Goal: Task Accomplishment & Management: Use online tool/utility

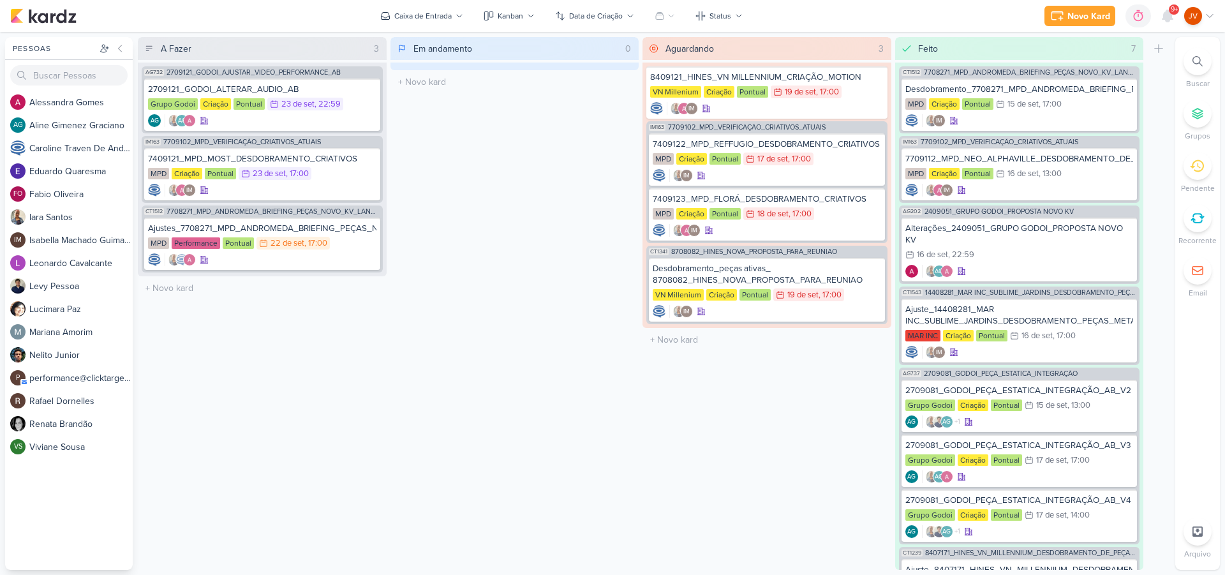
click at [1196, 169] on icon at bounding box center [1197, 166] width 14 height 14
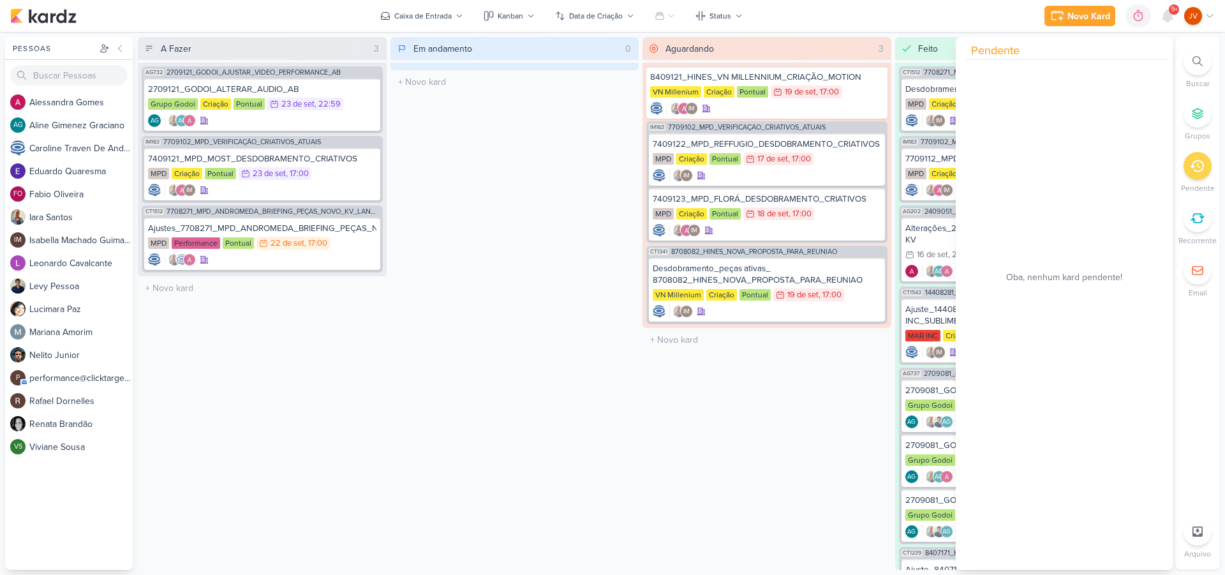
click at [779, 444] on div "Aguardando 3 Mover Para Esquerda Mover Para Direita [GEOGRAPHIC_DATA] 8409121_H…" at bounding box center [767, 303] width 249 height 533
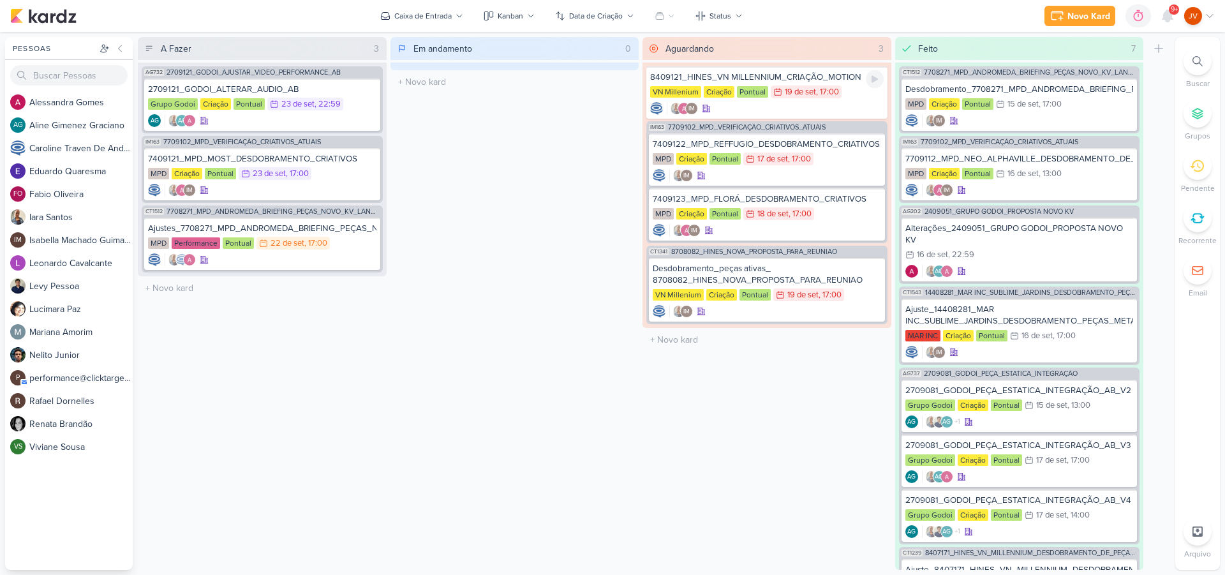
click at [853, 95] on div "VN Millenium Criação Pontual 19/9 [DATE] 17:00" at bounding box center [767, 92] width 234 height 14
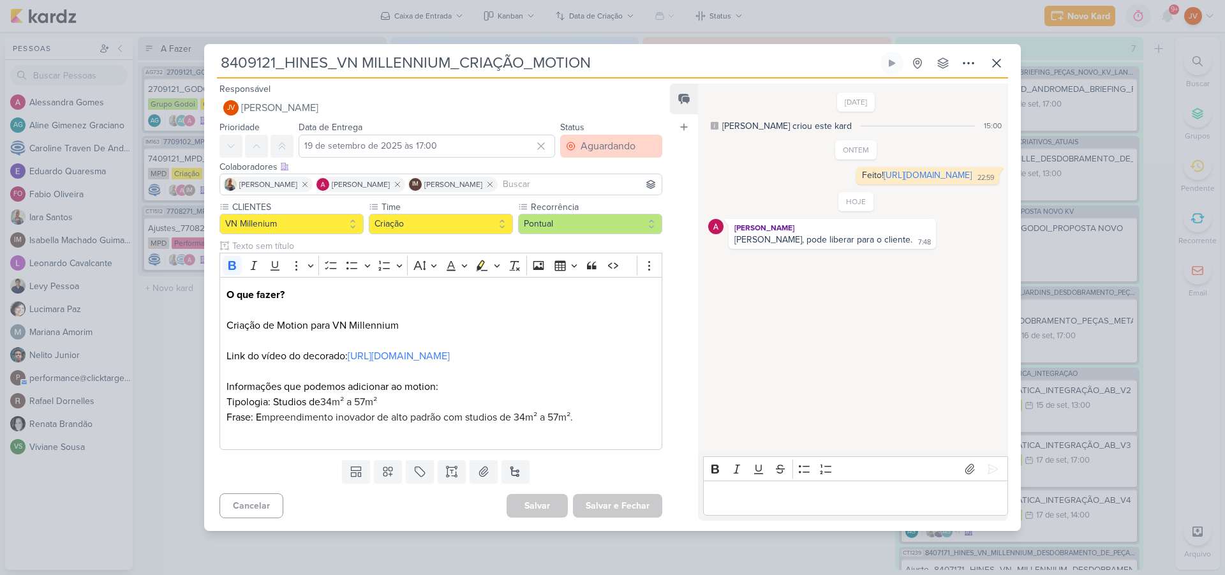
click at [602, 138] on div "Aguardando" at bounding box center [608, 145] width 55 height 15
click at [586, 232] on div "Feito" at bounding box center [584, 238] width 20 height 13
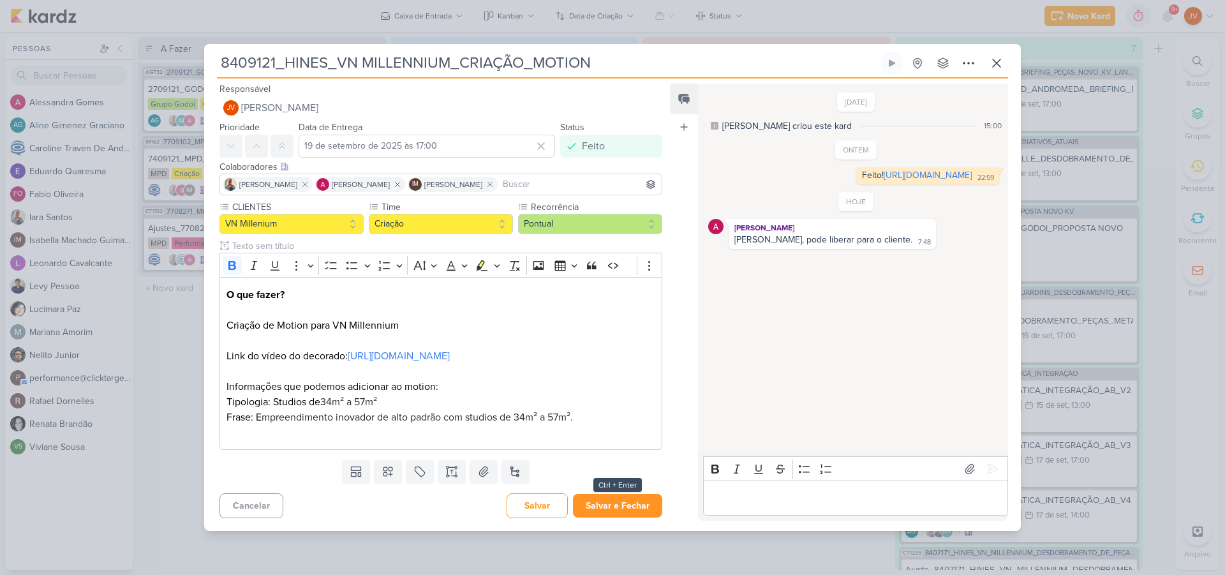
click at [621, 517] on button "Salvar e Fechar" at bounding box center [617, 506] width 89 height 24
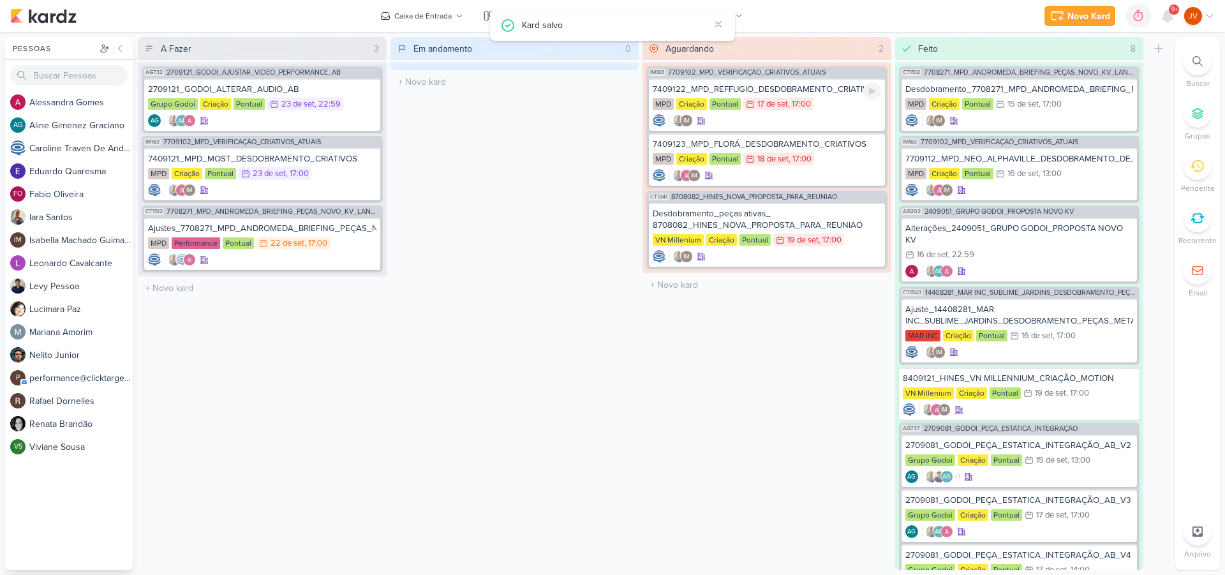
click at [825, 88] on div "7409122_MPD_REFFUGIO_DESDOBRAMENTO_CRIATIVOS" at bounding box center [767, 89] width 228 height 11
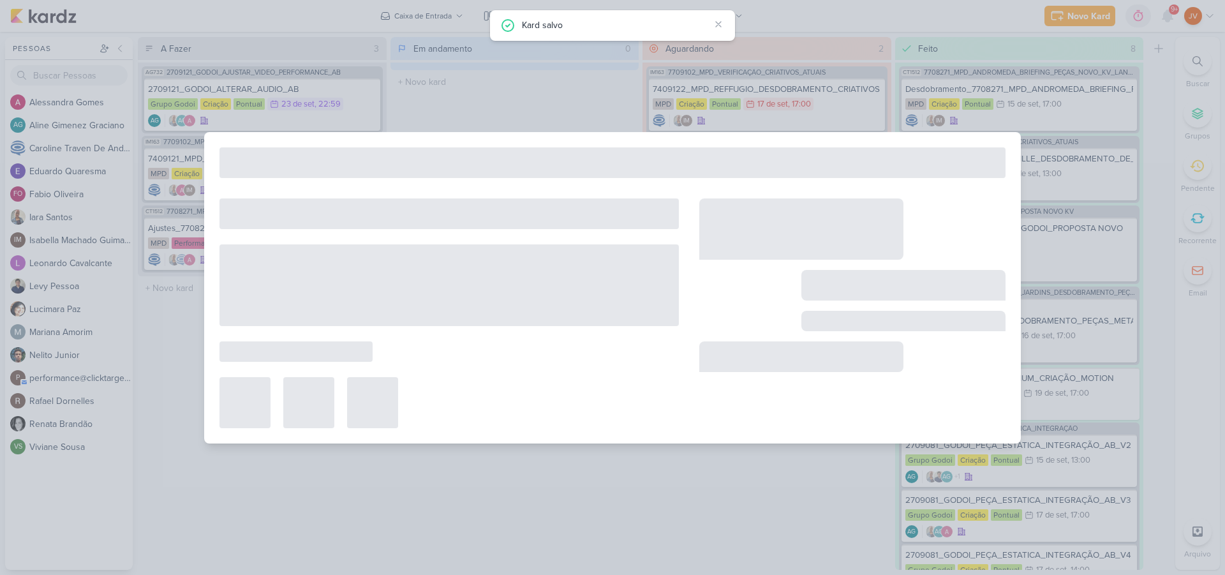
type input "7409122_MPD_REFFUGIO_DESDOBRAMENTO_CRIATIVOS"
type input "17 de setembro de 2025 às 17:00"
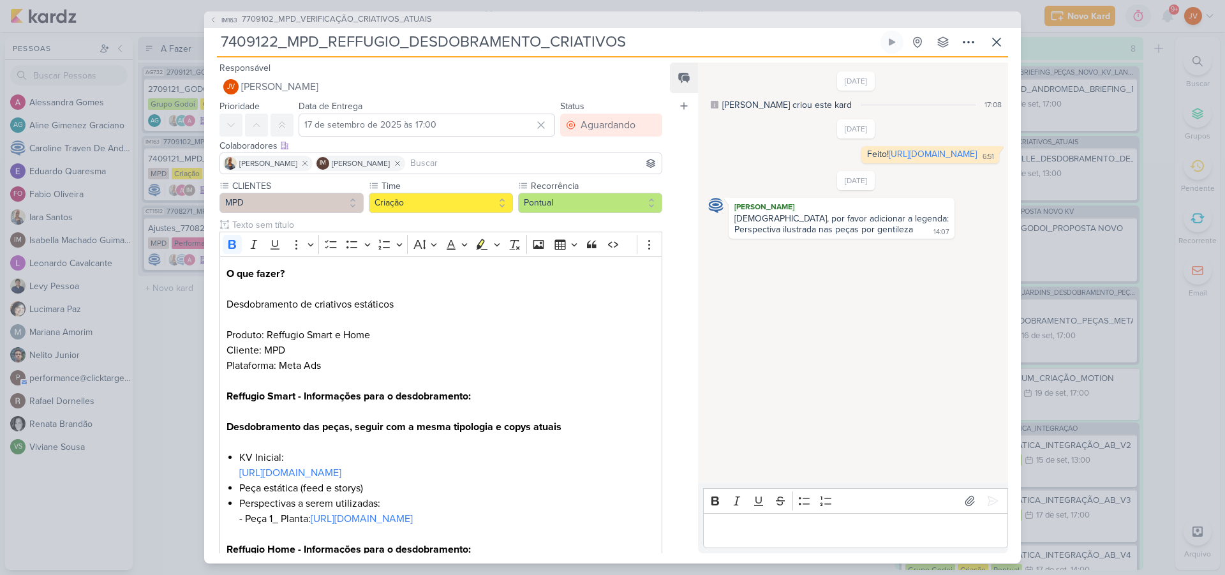
click at [838, 366] on div "[DATE] [PERSON_NAME] criou este kard 17:08 [DATE] Feito! 6:51" at bounding box center [852, 274] width 309 height 420
click at [1006, 36] on button at bounding box center [996, 42] width 23 height 23
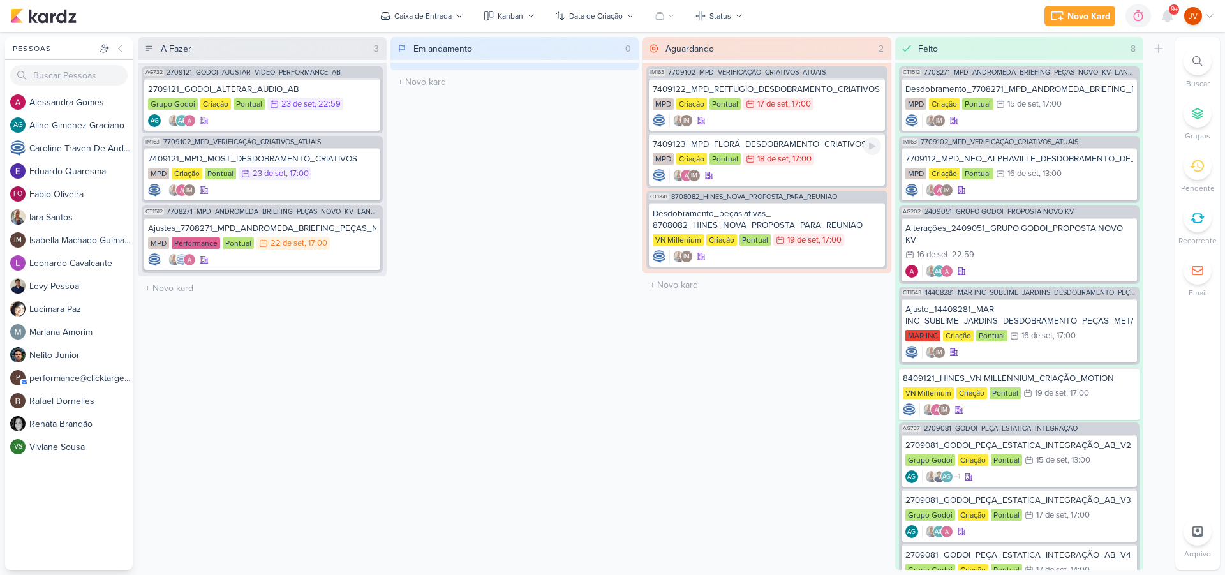
click at [840, 155] on div "MPD Criação Pontual 18/9 [DATE] 17:00" at bounding box center [767, 159] width 228 height 14
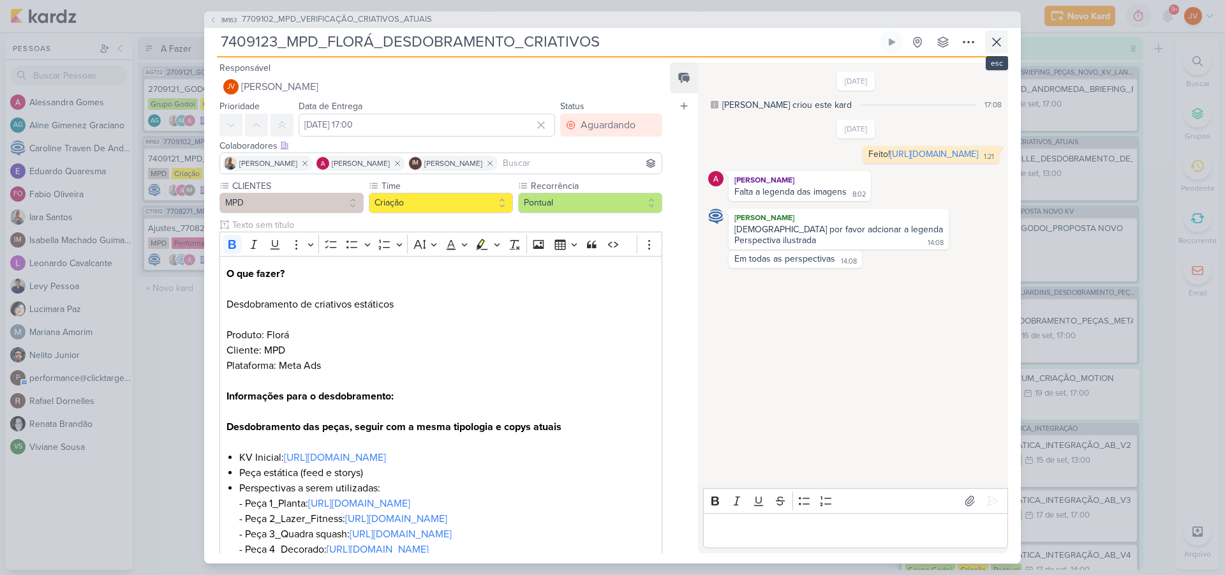
click at [1004, 41] on button at bounding box center [996, 42] width 23 height 23
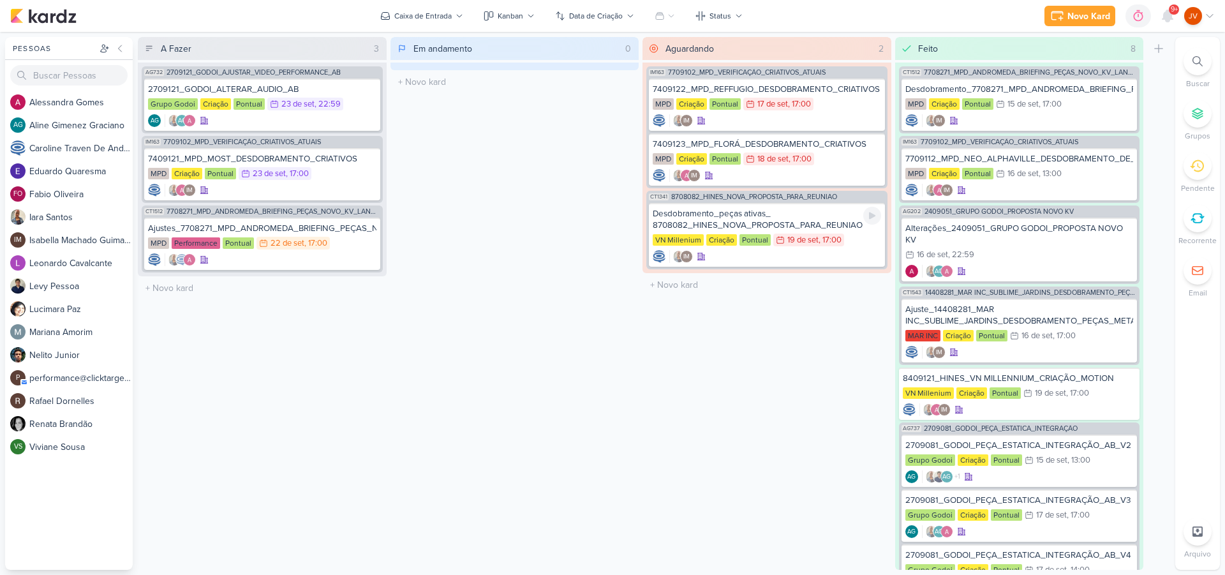
click at [822, 223] on div "Desdobramento_peças ativas_ 8708082_HINES_NOVA_PROPOSTA_PARA_REUNIAO" at bounding box center [767, 219] width 228 height 23
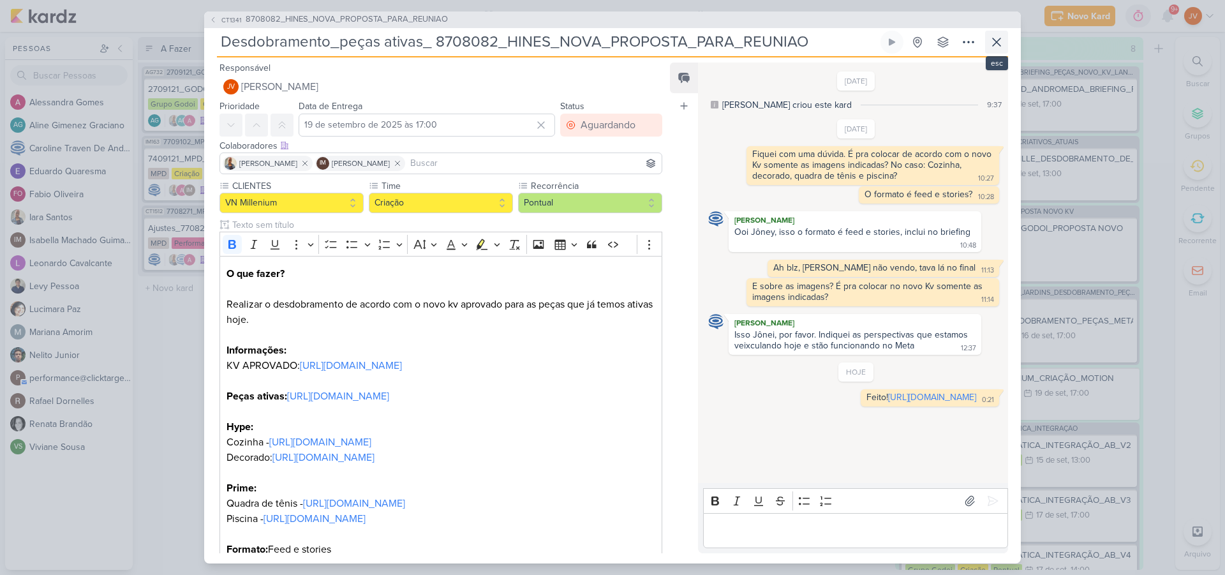
click at [996, 42] on icon at bounding box center [997, 42] width 8 height 8
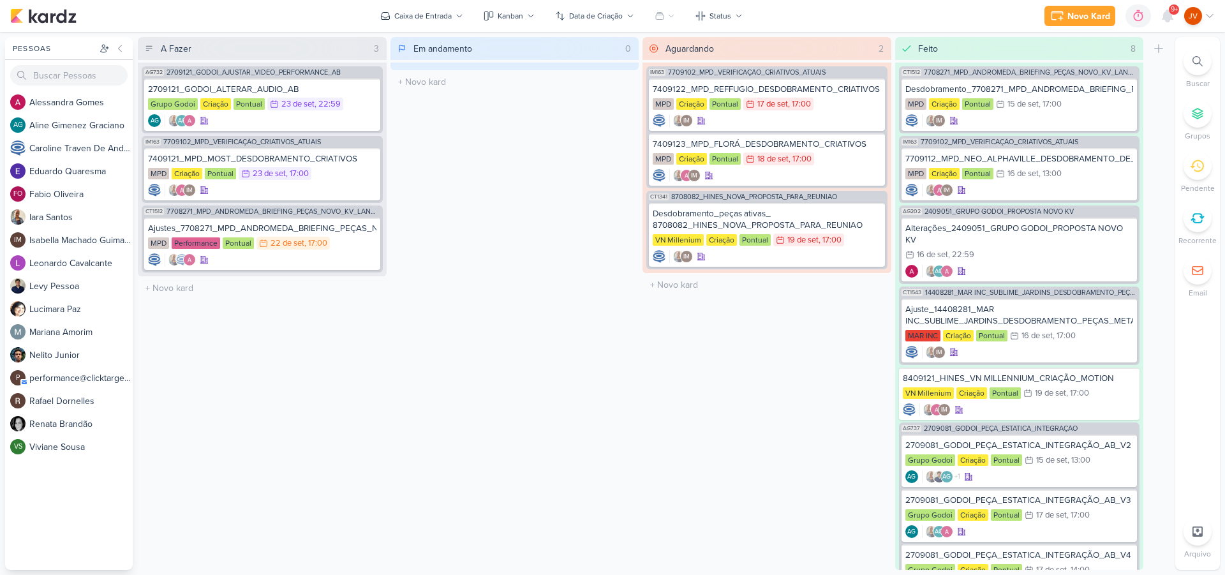
click at [793, 389] on div "Aguardando 2 Mover Para Esquerda Mover Para Direita [GEOGRAPHIC_DATA] IM163 770…" at bounding box center [767, 303] width 249 height 533
click at [521, 138] on div "Em andamento 0 Mover Para Esquerda Mover Para Direita [GEOGRAPHIC_DATA] O títul…" at bounding box center [514, 303] width 249 height 533
click at [543, 149] on div "Em andamento 0 Mover Para Esquerda Mover Para Direita [GEOGRAPHIC_DATA] O títul…" at bounding box center [514, 303] width 249 height 533
click at [586, 326] on div "Em andamento 0 Mover Para Esquerda Mover Para Direita [GEOGRAPHIC_DATA] O títul…" at bounding box center [514, 303] width 249 height 533
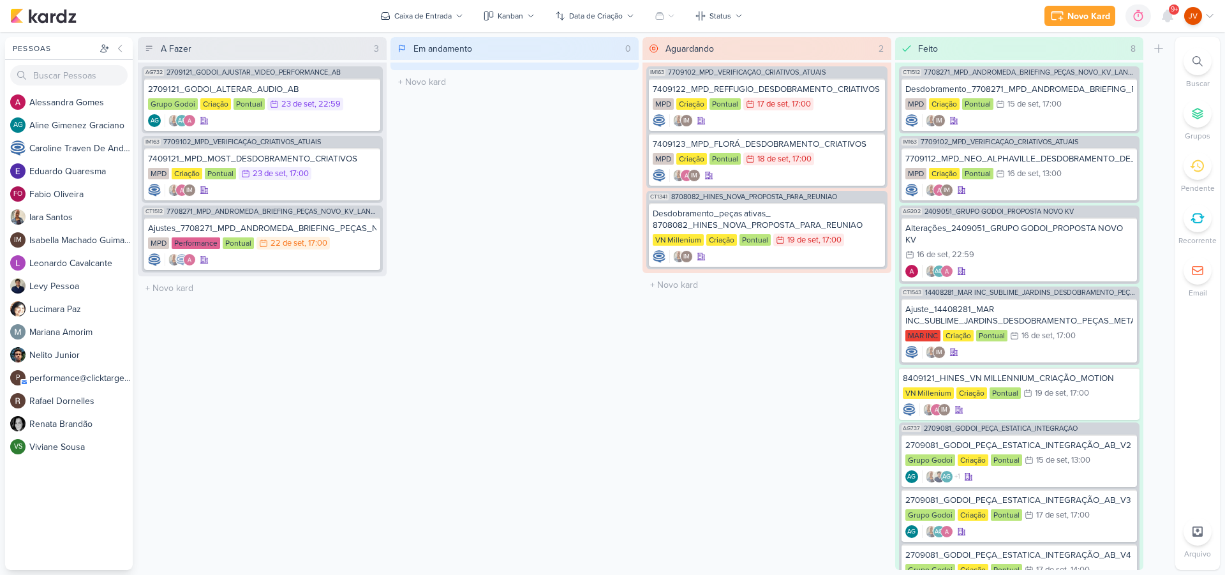
scroll to position [0, 1]
click at [522, 225] on div "Em andamento 0 Mover Para Esquerda Mover Para Direita [GEOGRAPHIC_DATA] O títul…" at bounding box center [514, 303] width 249 height 533
click at [821, 94] on div "7409122_MPD_REFFUGIO_DESDOBRAMENTO_CRIATIVOS" at bounding box center [767, 89] width 228 height 11
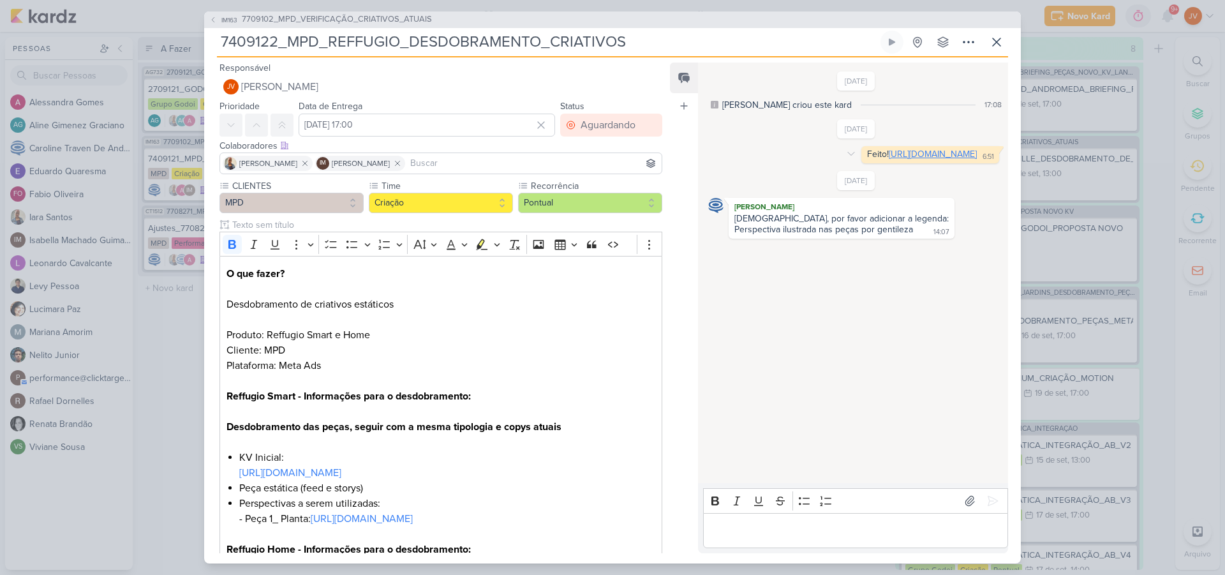
click at [889, 160] on link "[URL][DOMAIN_NAME]" at bounding box center [933, 154] width 88 height 11
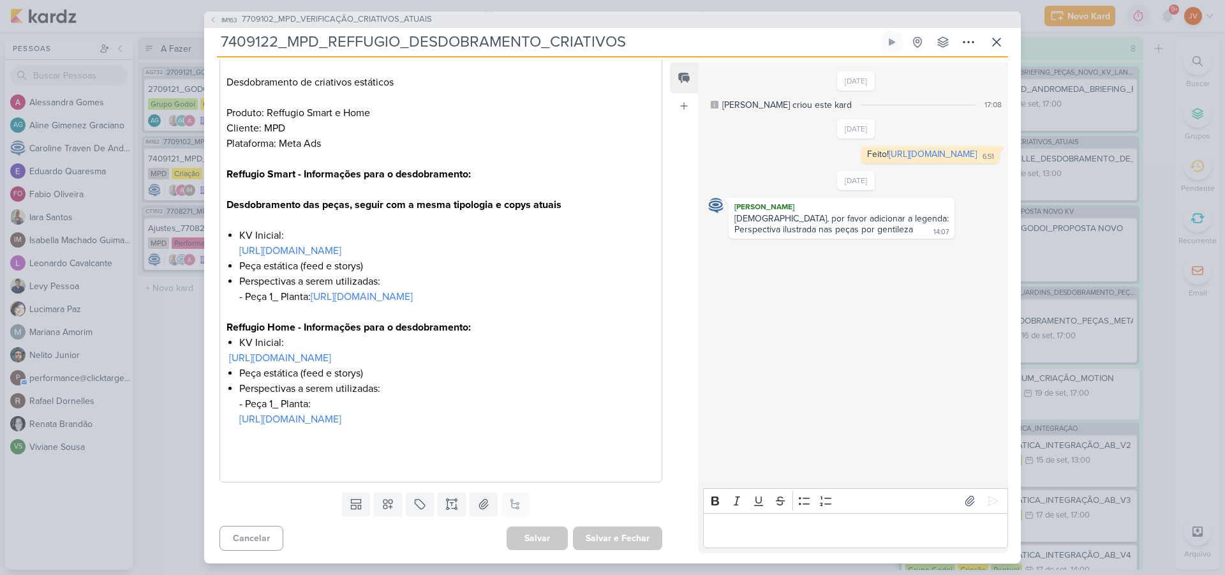
scroll to position [237, 0]
click at [732, 531] on p "Editor editing area: main" at bounding box center [856, 530] width 292 height 15
click at [986, 503] on icon at bounding box center [992, 500] width 13 height 13
click at [995, 45] on icon at bounding box center [996, 41] width 15 height 15
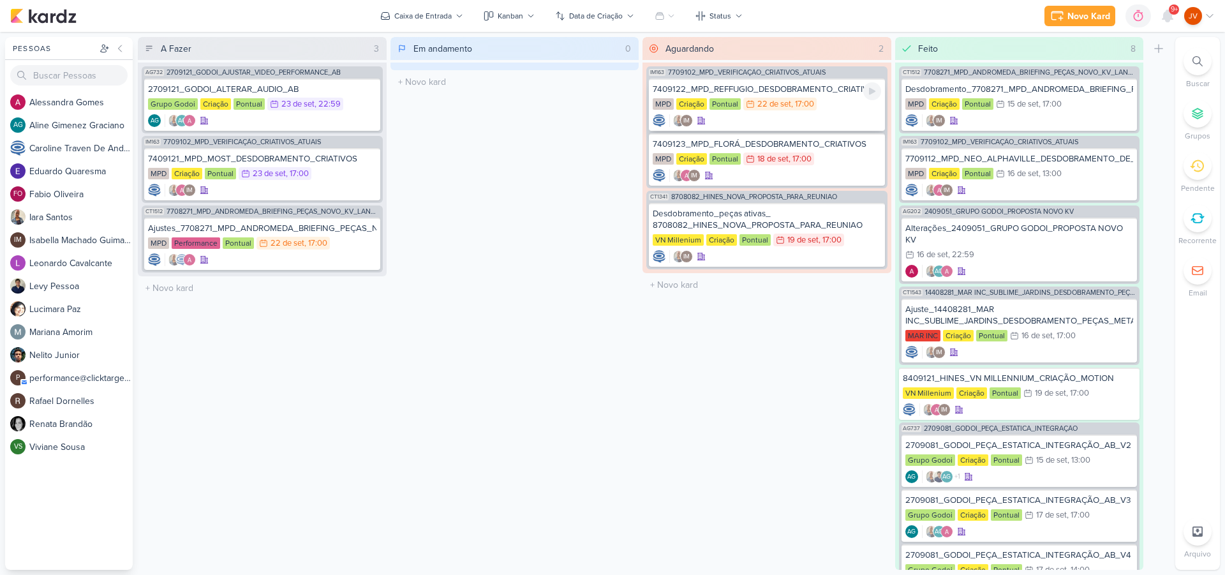
click at [824, 100] on div "MPD Criação Pontual 22/9 [DATE] 17:00" at bounding box center [767, 105] width 228 height 14
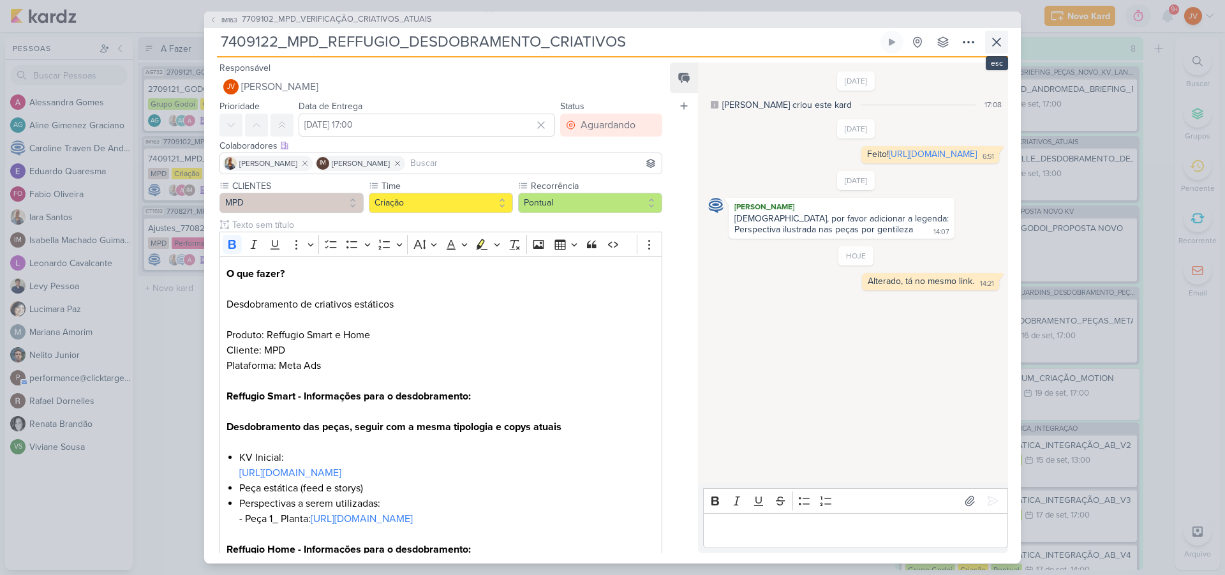
click at [996, 45] on icon at bounding box center [996, 41] width 15 height 15
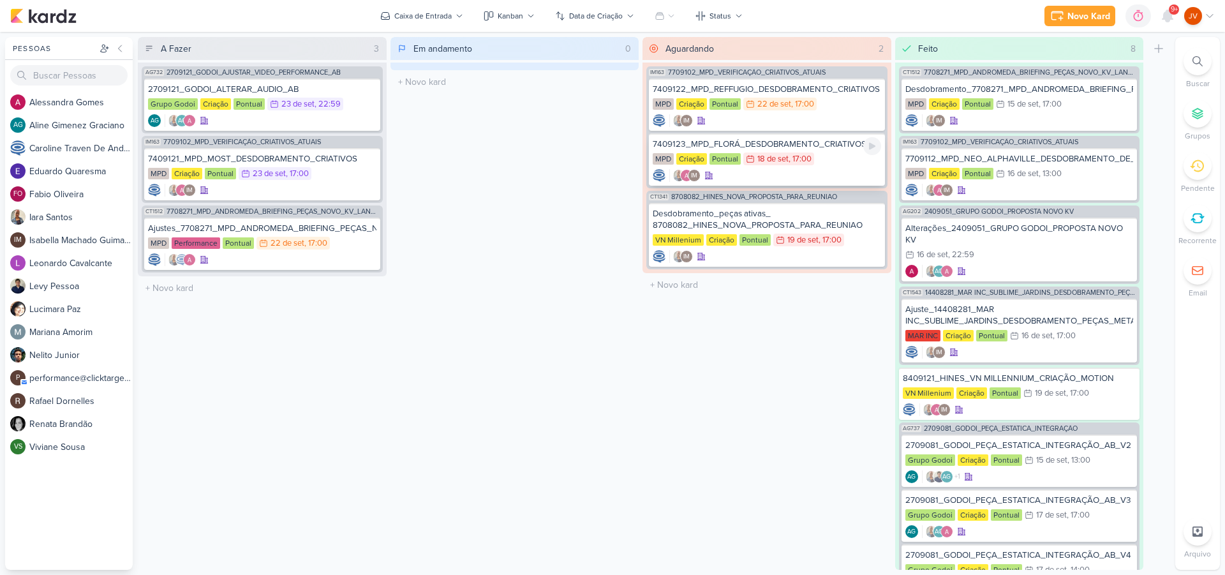
click at [846, 167] on div "7409123_MPD_FLORÁ_DESDOBRAMENTO_CRIATIVOS MPD Criação Pontual 18/9 [DATE] 17:00…" at bounding box center [767, 159] width 236 height 52
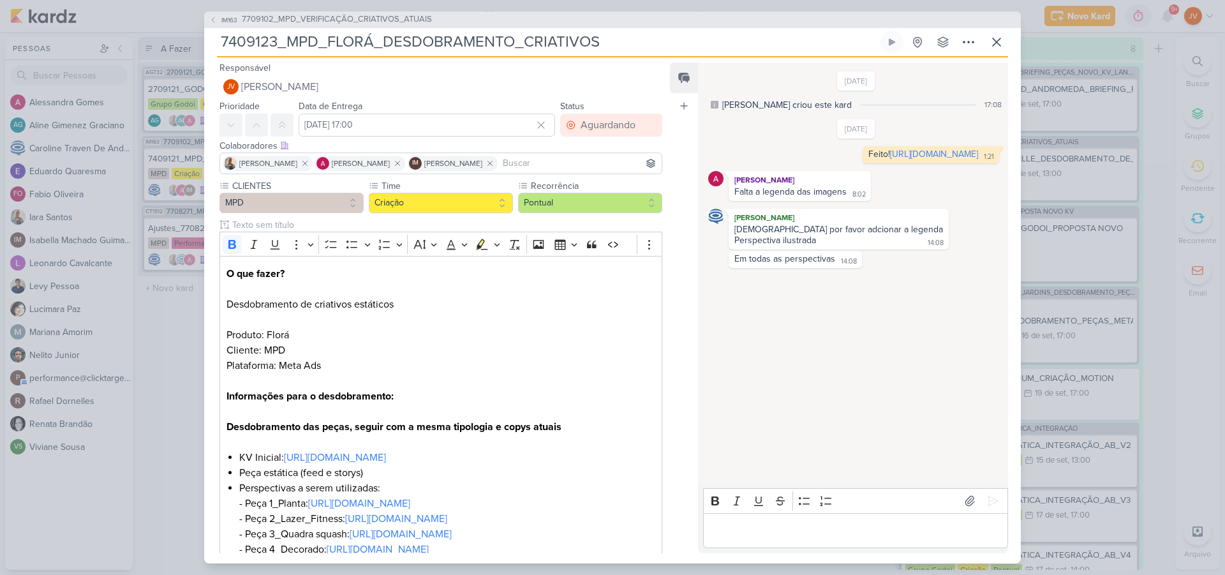
scroll to position [0, 0]
click at [890, 160] on link "[URL][DOMAIN_NAME]" at bounding box center [934, 154] width 88 height 11
click at [160, 364] on div "IM163 7709102_MPD_VERIFICAÇÃO_CRIATIVOS_ATUAIS 7409123_MPD_FLORÁ_DESDOBRAMENTO_…" at bounding box center [612, 287] width 1225 height 575
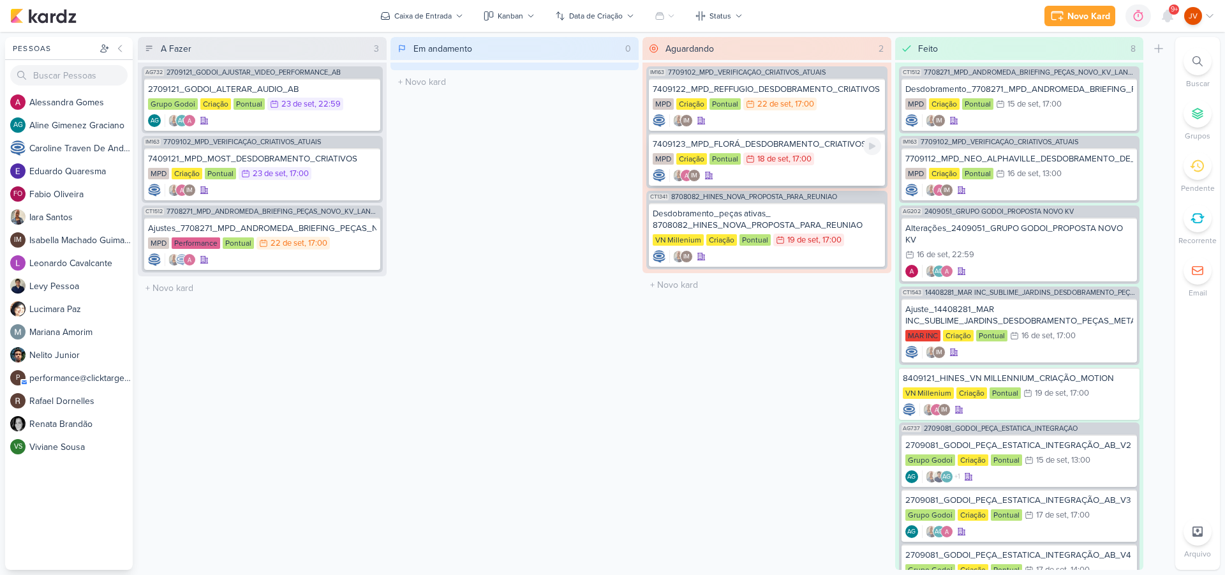
click at [835, 149] on div "7409123_MPD_FLORÁ_DESDOBRAMENTO_CRIATIVOS" at bounding box center [767, 143] width 228 height 11
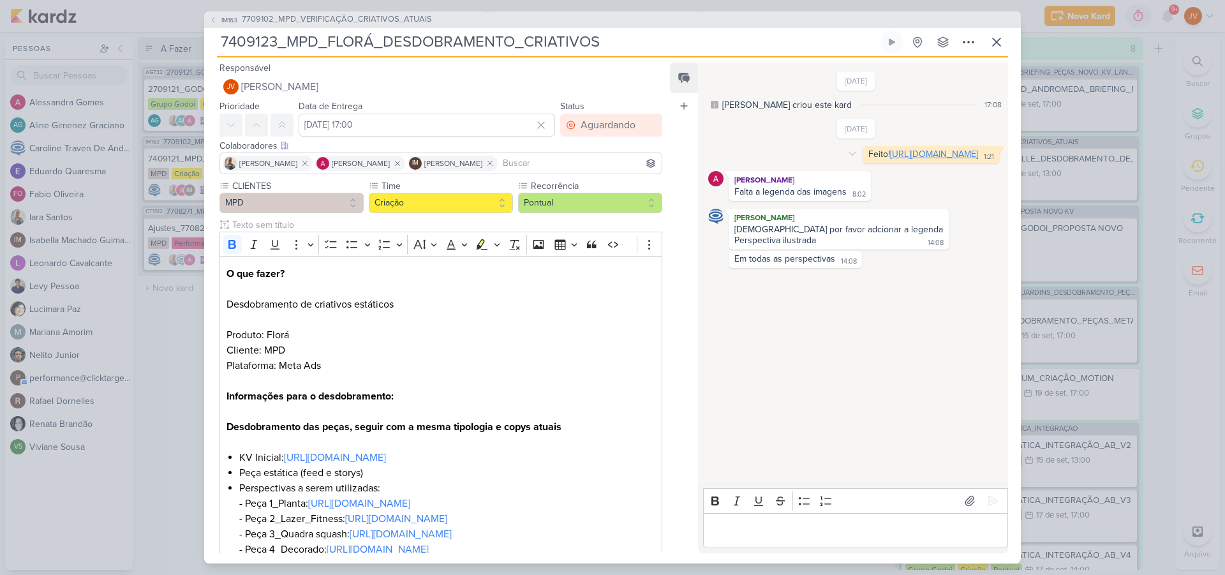
click at [890, 158] on link "[URL][DOMAIN_NAME]" at bounding box center [934, 154] width 88 height 11
click at [782, 532] on p "Editor editing area: main" at bounding box center [856, 530] width 292 height 15
click at [986, 498] on icon at bounding box center [992, 500] width 13 height 13
click at [994, 37] on icon at bounding box center [996, 41] width 15 height 15
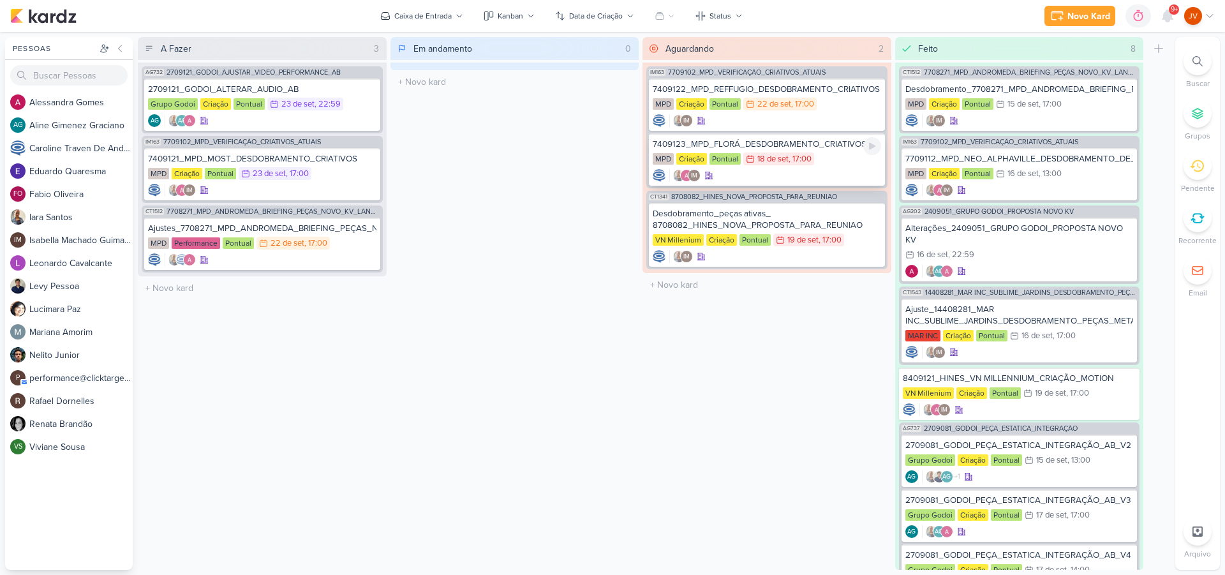
click at [815, 145] on div "7409123_MPD_FLORÁ_DESDOBRAMENTO_CRIATIVOS" at bounding box center [767, 143] width 228 height 11
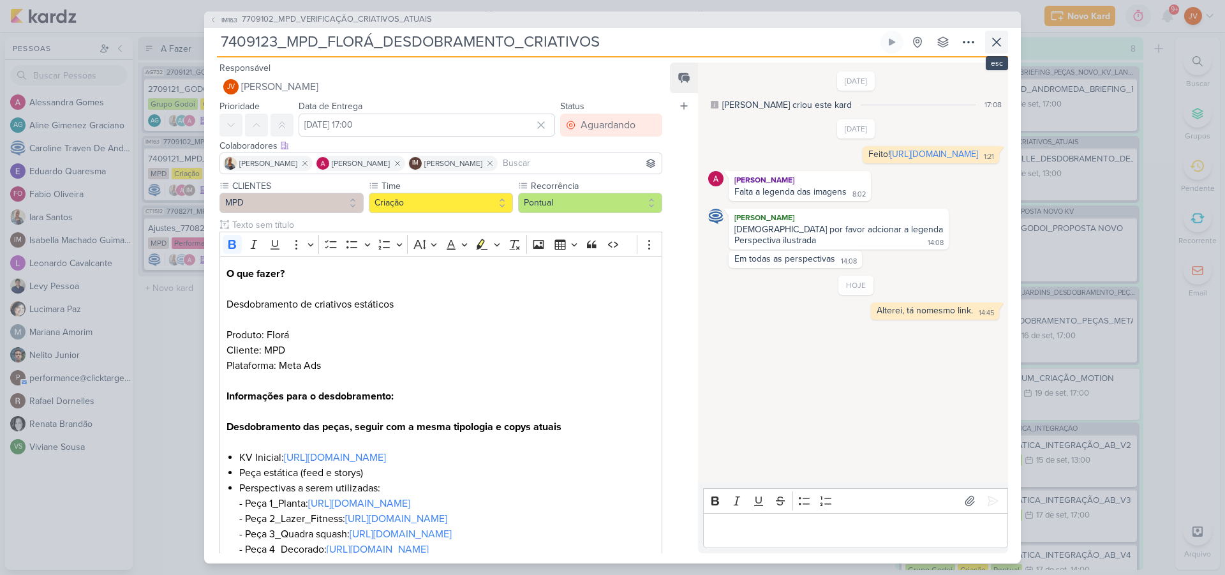
click at [999, 41] on icon at bounding box center [996, 41] width 15 height 15
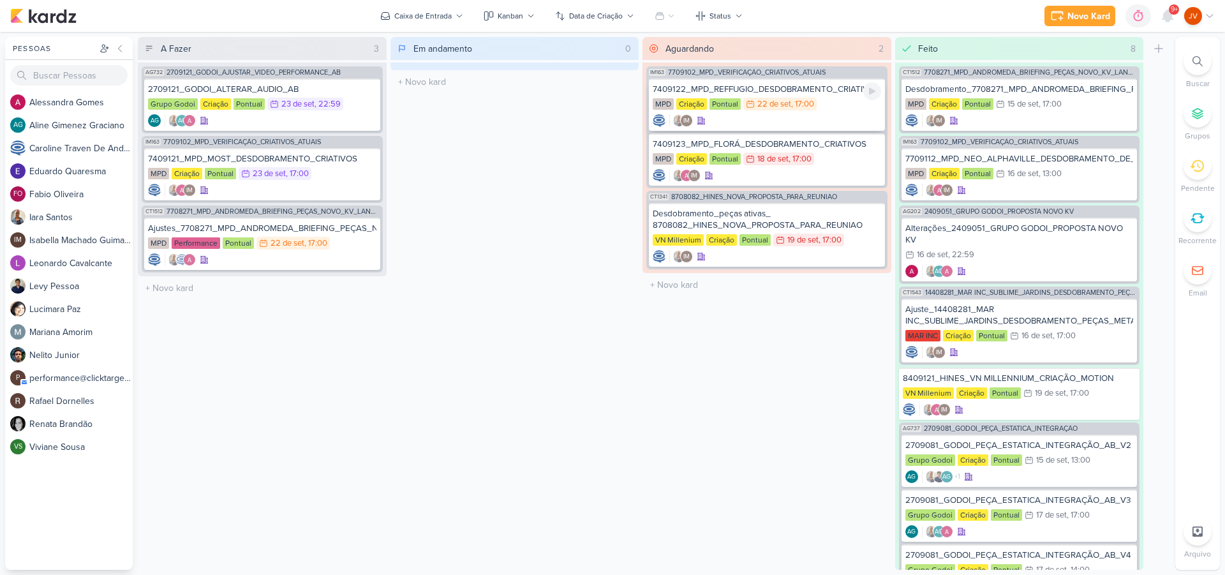
click at [825, 110] on div "MPD Criação Pontual 22/9 [DATE] 17:00" at bounding box center [767, 105] width 228 height 14
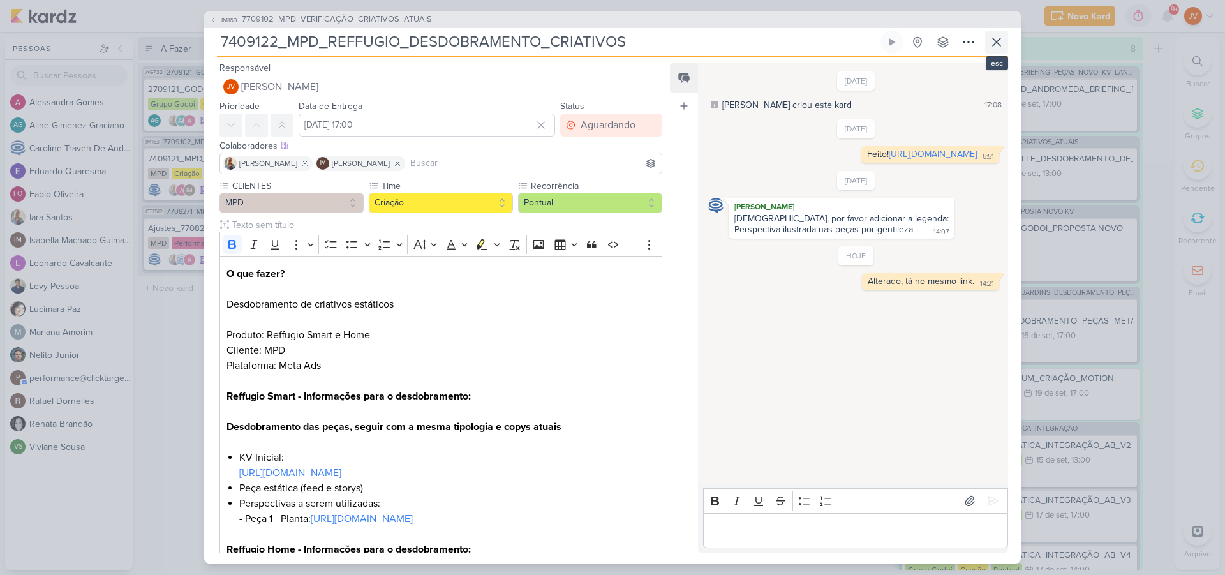
click at [1001, 38] on icon at bounding box center [996, 41] width 15 height 15
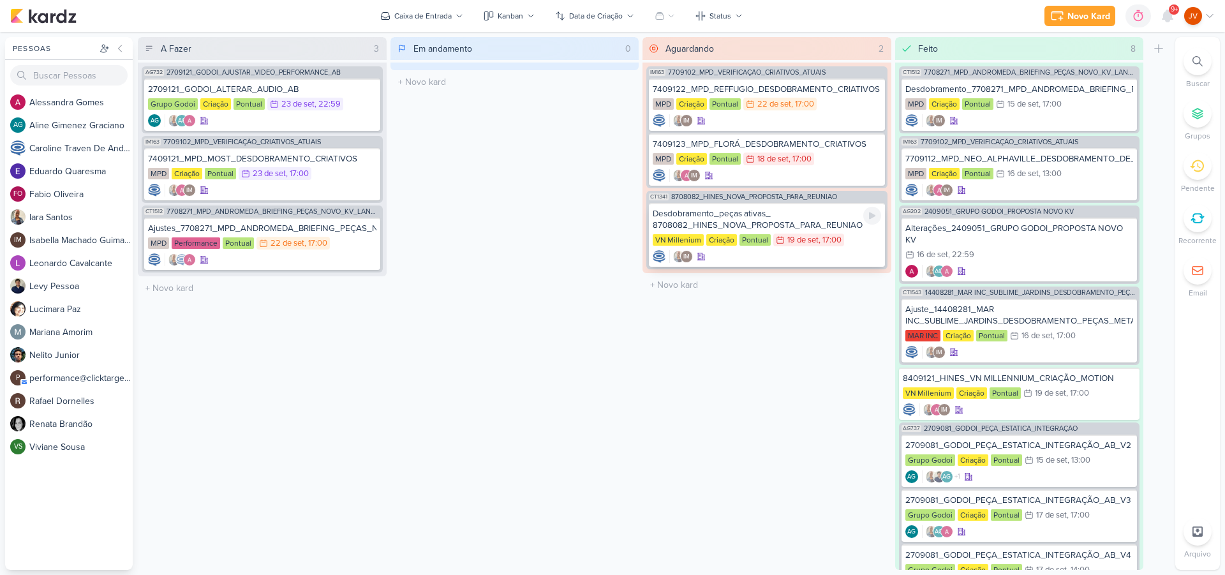
click at [795, 223] on div "Desdobramento_peças ativas_ 8708082_HINES_NOVA_PROPOSTA_PARA_REUNIAO" at bounding box center [767, 219] width 228 height 23
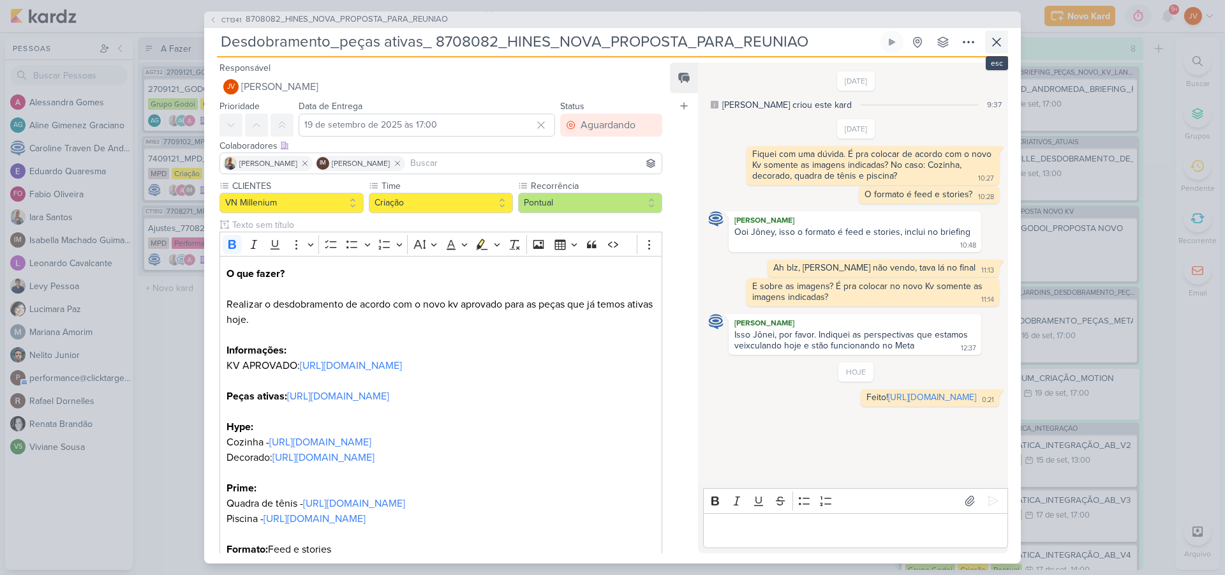
click at [997, 40] on icon at bounding box center [996, 41] width 15 height 15
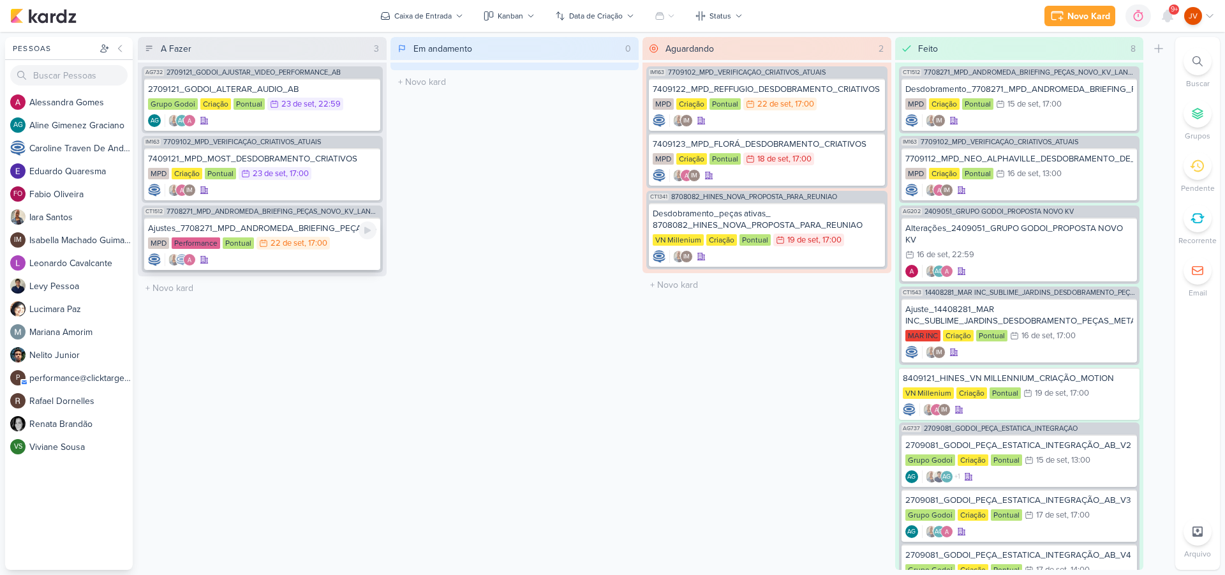
click at [339, 232] on div "Ajustes_7708271_MPD_ANDROMEDA_BRIEFING_PEÇAS_NOVO_KV_LANÇAMENTO_v3" at bounding box center [262, 228] width 228 height 11
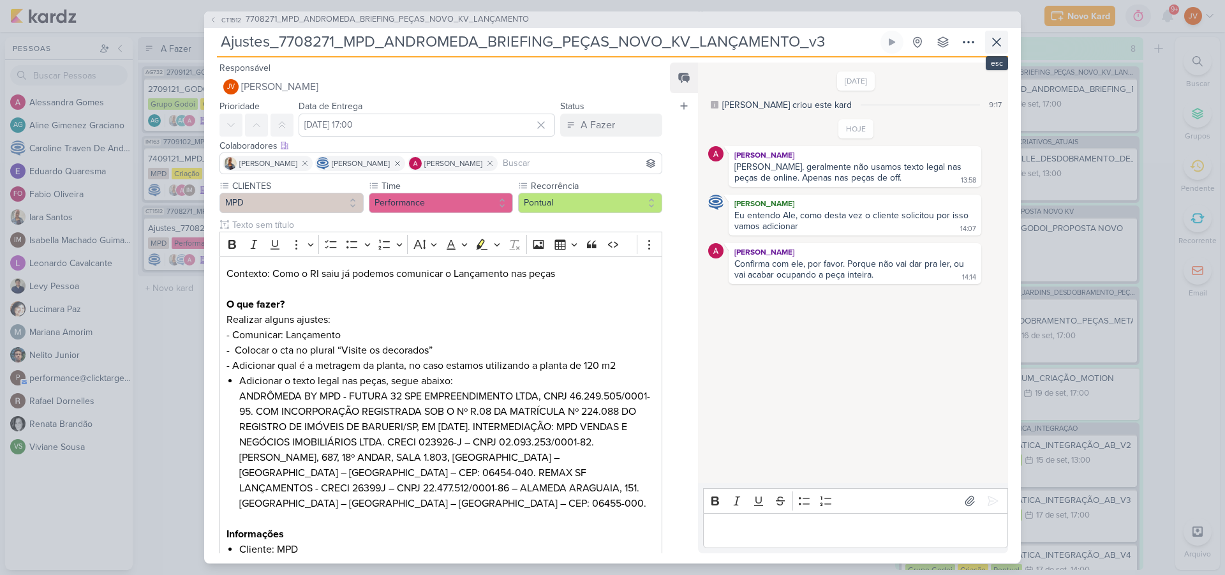
click at [1002, 41] on icon at bounding box center [996, 41] width 15 height 15
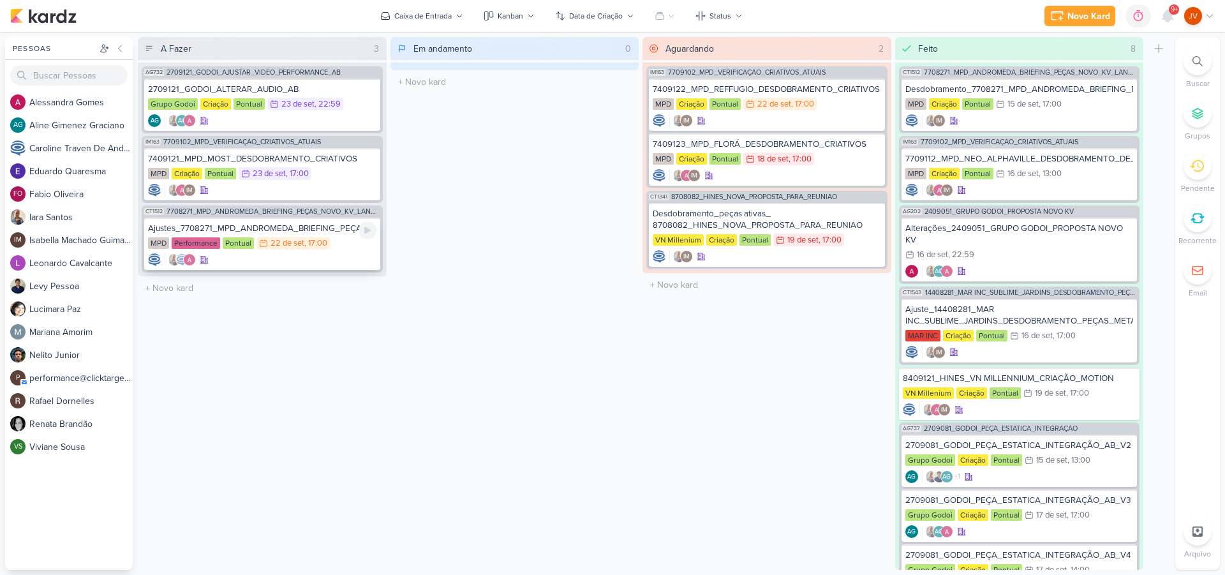
click at [284, 228] on div "Ajustes_7708271_MPD_ANDROMEDA_BRIEFING_PEÇAS_NOVO_KV_LANÇAMENTO_v3" at bounding box center [262, 228] width 228 height 11
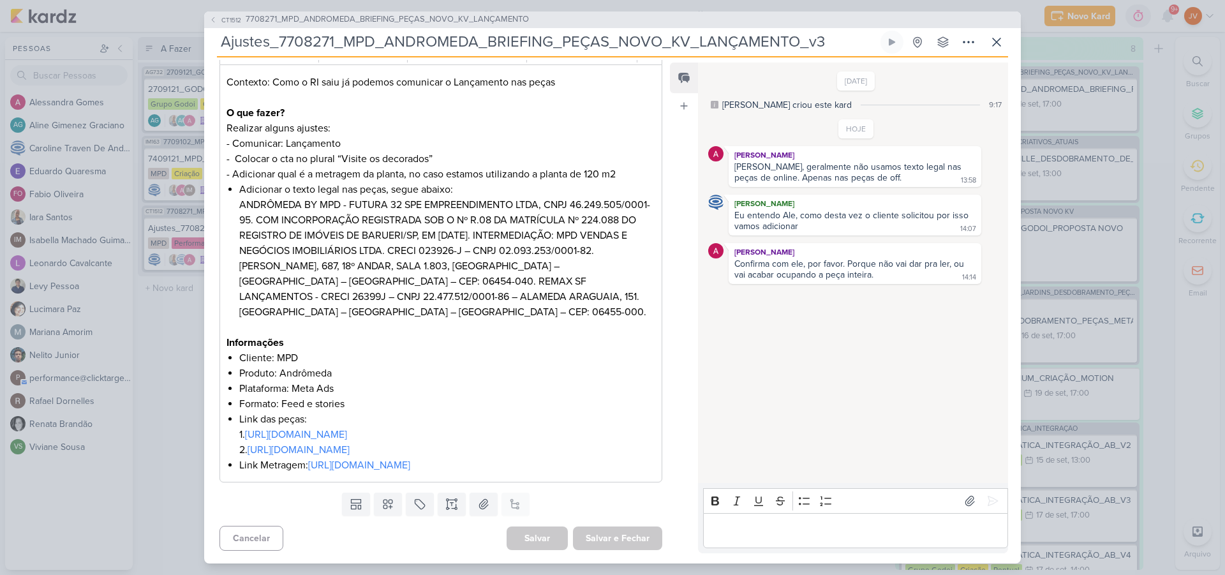
scroll to position [237, 0]
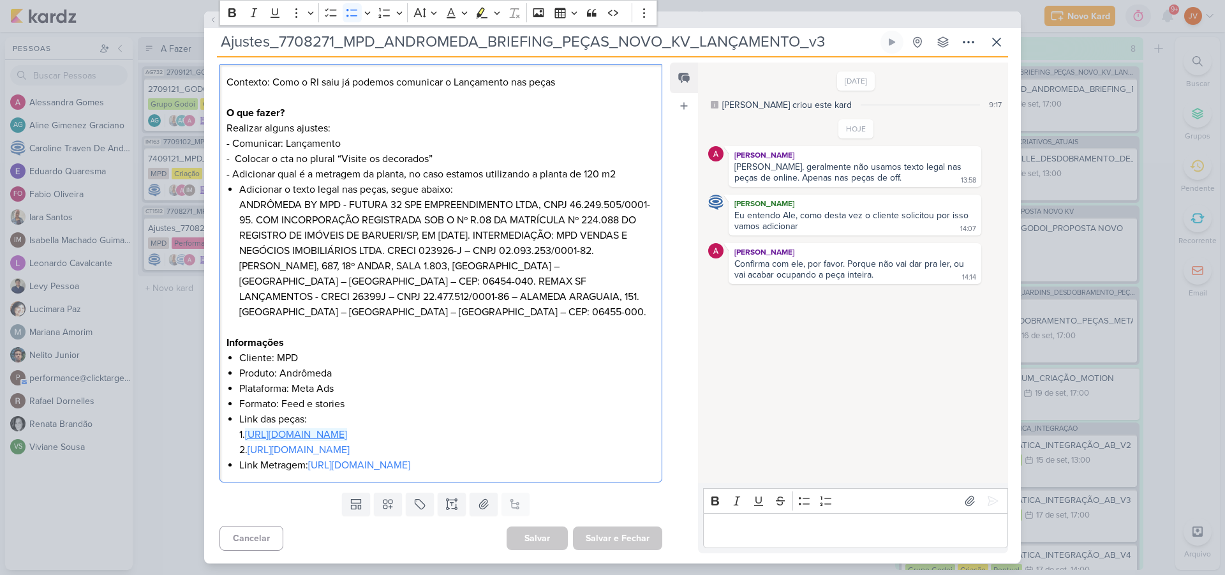
click at [347, 428] on link "[URL][DOMAIN_NAME]" at bounding box center [296, 434] width 102 height 13
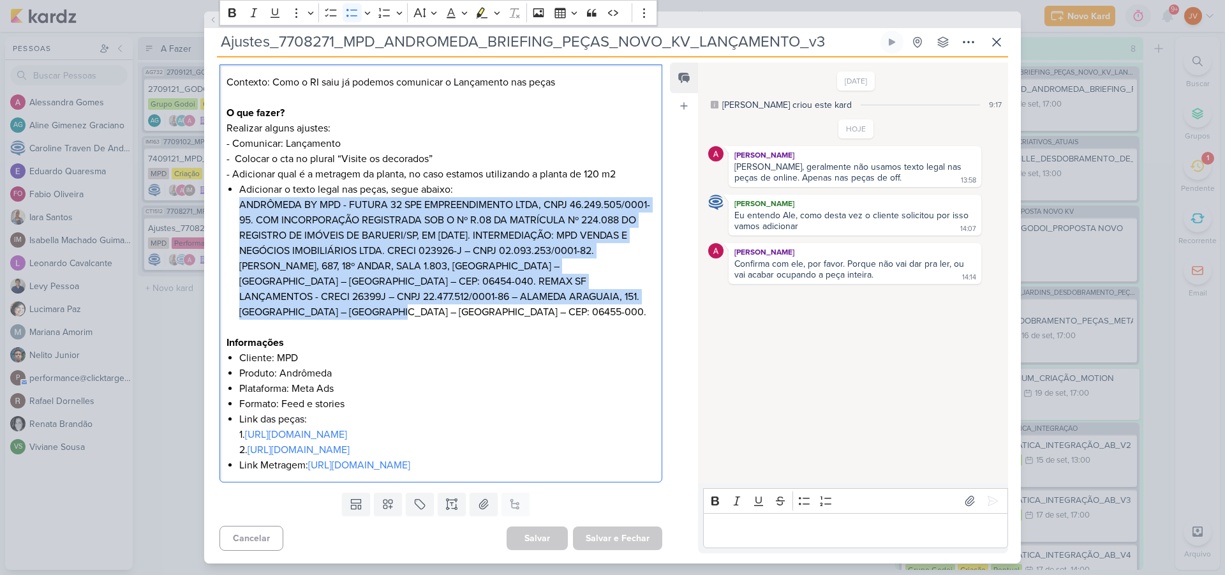
drag, startPoint x: 364, startPoint y: 265, endPoint x: 232, endPoint y: 158, distance: 170.5
click at [233, 157] on div "Contexto: Como o RI saiu já podemos comunicar o Lançamento nas peças O que faze…" at bounding box center [440, 273] width 443 height 418
copy li "ANDRÔMEDA BY MPD - FUTURA 32 SPE EMPREENDIMENTO LTDA, CNPJ 46.249.505/0001-95. …"
